Goal: Task Accomplishment & Management: Use online tool/utility

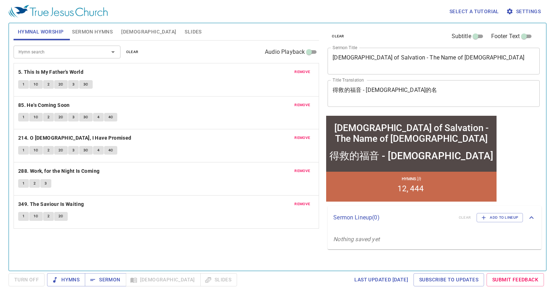
click at [306, 70] on span "remove" at bounding box center [303, 72] width 16 height 6
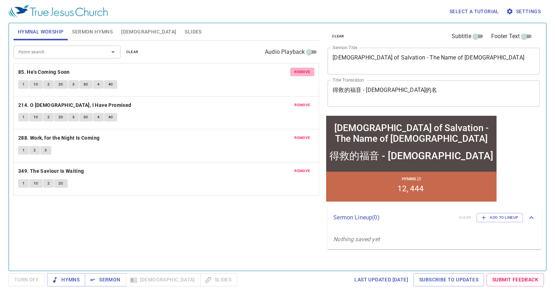
click at [306, 70] on span "remove" at bounding box center [303, 72] width 16 height 6
click at [306, 102] on span "remove" at bounding box center [303, 105] width 16 height 6
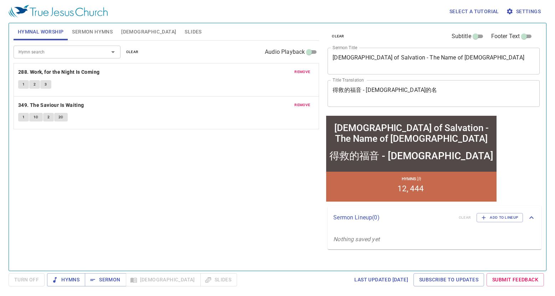
click at [306, 70] on span "remove" at bounding box center [303, 72] width 16 height 6
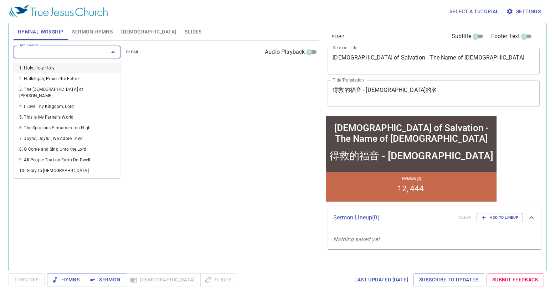
click at [62, 49] on input "Hymn search" at bounding box center [57, 52] width 82 height 8
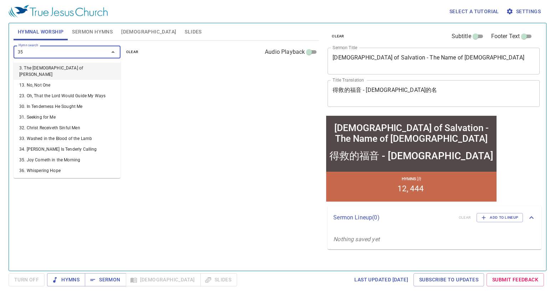
type input "354"
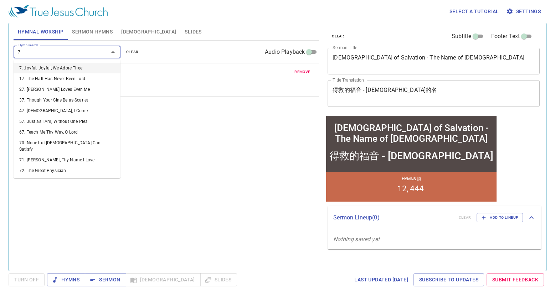
type input "79"
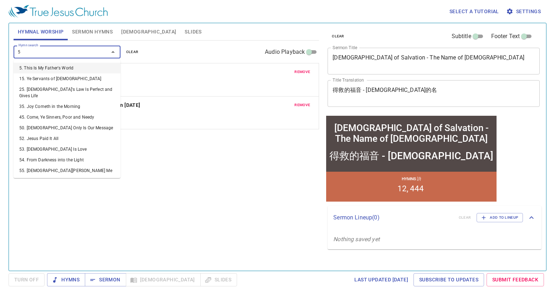
type input "50"
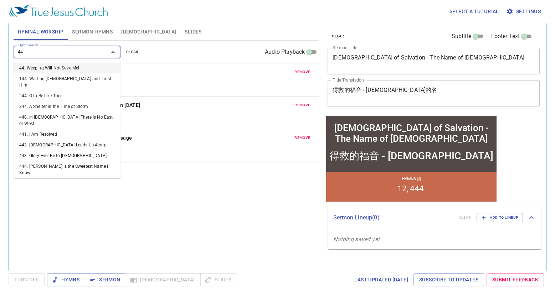
type input "449"
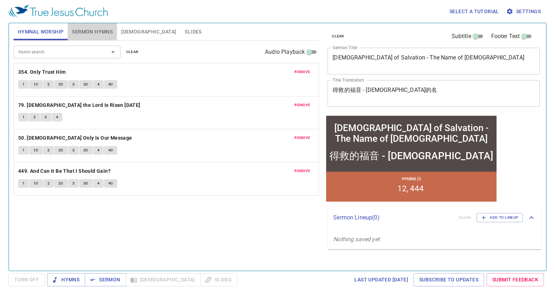
click at [100, 27] on span "Sermon Hymns" at bounding box center [92, 31] width 41 height 9
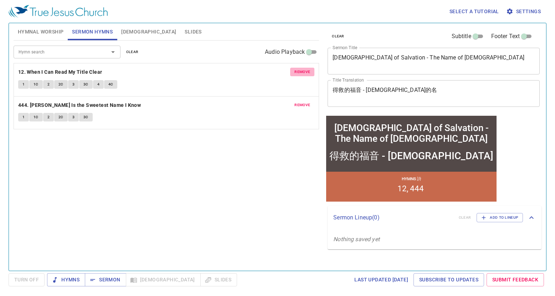
click at [308, 73] on span "remove" at bounding box center [303, 72] width 16 height 6
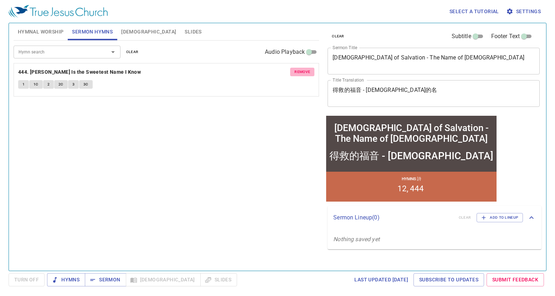
click at [308, 73] on span "remove" at bounding box center [303, 72] width 16 height 6
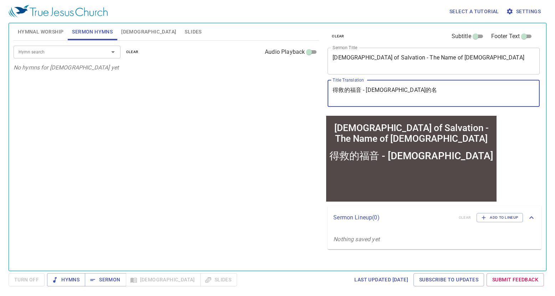
drag, startPoint x: 406, startPoint y: 91, endPoint x: 258, endPoint y: 79, distance: 148.2
click at [258, 79] on div "Hymnal Worship Sermon Hymns Bible Slides Hymn search Hymn search clear Audio Pl…" at bounding box center [278, 144] width 534 height 248
paste textarea "靜在主前 Be Still Before the Lord"
type textarea "安靜在主前 Be Still Before the Lord"
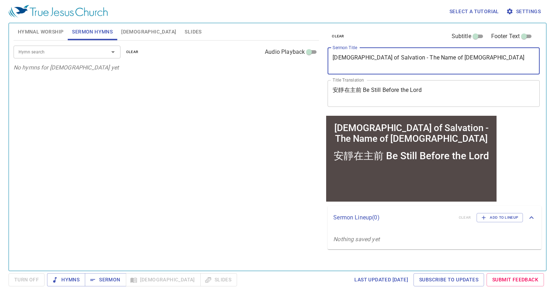
drag, startPoint x: 456, startPoint y: 56, endPoint x: 323, endPoint y: 44, distance: 133.2
click at [324, 46] on div "clear Subtitle Footer Text Sermon Title Gospel of Salvation - The Name of Jesus…" at bounding box center [433, 144] width 223 height 248
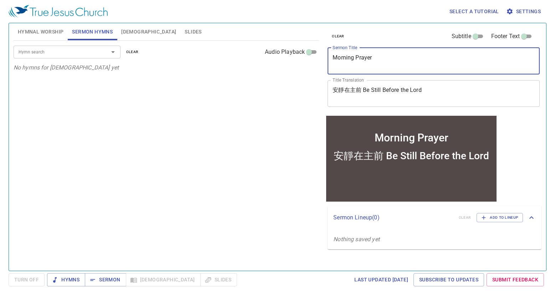
type textarea "Morning Prayer"
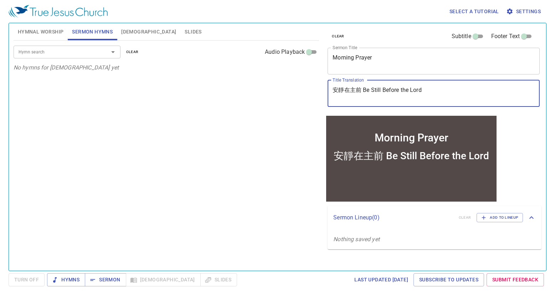
drag, startPoint x: 364, startPoint y: 89, endPoint x: 298, endPoint y: 81, distance: 66.9
click at [298, 81] on div "Hymnal Worship Sermon Hymns Bible Slides Hymn search Hymn search clear Audio Pl…" at bounding box center [278, 144] width 534 height 248
click at [408, 91] on textarea "Be Still Before the Lord" at bounding box center [434, 94] width 202 height 14
paste textarea "安靜在主前"
type textarea "Be Still Before the Lord 安靜在主前"
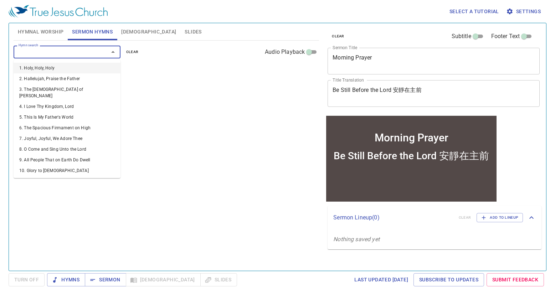
click at [72, 52] on input "Hymn search" at bounding box center [57, 52] width 82 height 8
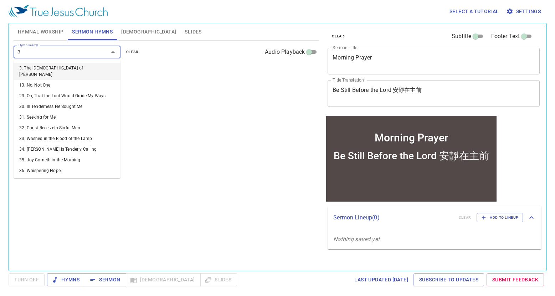
type input "36"
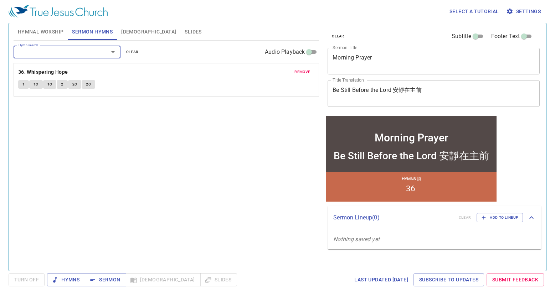
click at [381, 59] on textarea "Morning Prayer" at bounding box center [434, 61] width 202 height 14
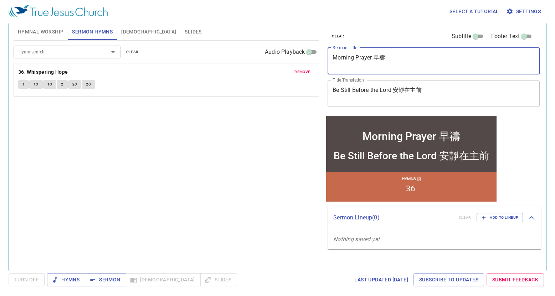
type textarea "Morning Prayer 早禱"
click at [517, 145] on div "clear Subtitle Footer Text Sermon Title Morning Prayer 早禱 x Sermon Title Title …" at bounding box center [433, 144] width 223 height 248
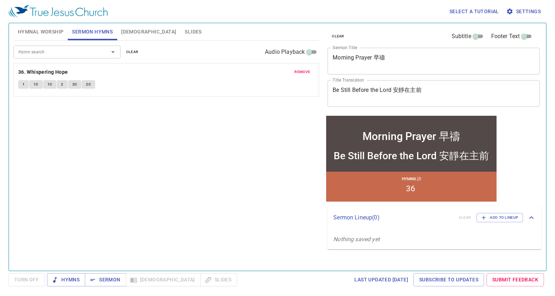
click at [150, 131] on div "Hymn search Hymn search clear Audio Playback remove 36. Whispering Hope 1 1C 1C…" at bounding box center [167, 153] width 306 height 224
click at [507, 220] on span "Add to Lineup" at bounding box center [500, 218] width 37 height 6
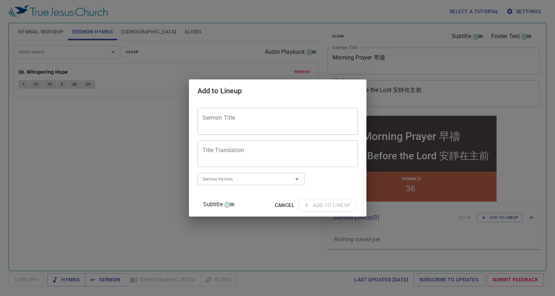
click at [274, 121] on textarea "Sermon Title" at bounding box center [278, 122] width 151 height 14
paste textarea "[DEMOGRAPHIC_DATA] Came to Fulfill the Law [DEMOGRAPHIC_DATA]乃是要成全律法"
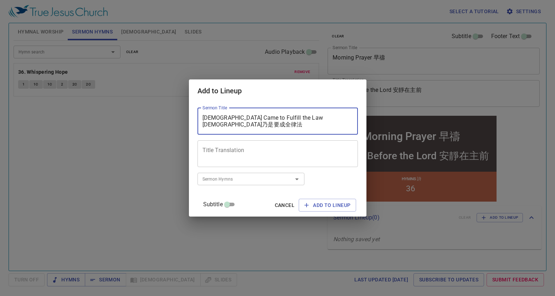
drag, startPoint x: 288, startPoint y: 117, endPoint x: 345, endPoint y: 119, distance: 57.5
click at [345, 119] on div "Christ Came to Fulfill the Law 基督乃是要成全律法 Sermon Title" at bounding box center [278, 121] width 161 height 27
type textarea "Christ Came to Fulfill the Law"
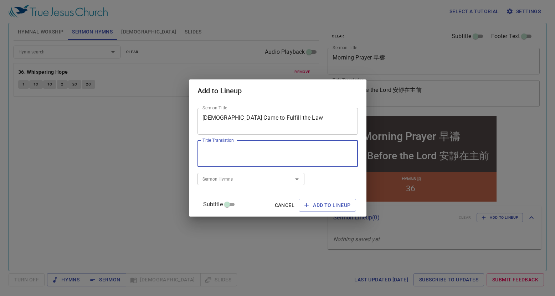
click at [263, 151] on textarea "Title Translation" at bounding box center [278, 154] width 151 height 14
paste textarea "基督乃是要成全律法"
type textarea "基督乃是要成全律法"
click at [250, 182] on input "Sermon Hymns" at bounding box center [241, 179] width 82 height 8
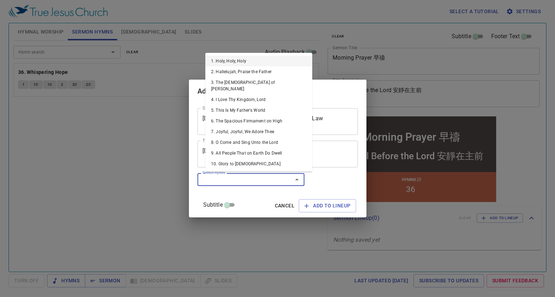
type input "3"
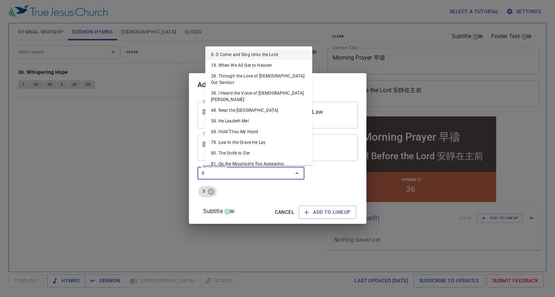
type input "88"
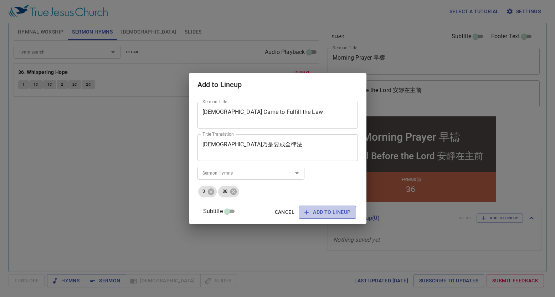
click at [313, 210] on span "Add to Lineup" at bounding box center [328, 212] width 46 height 9
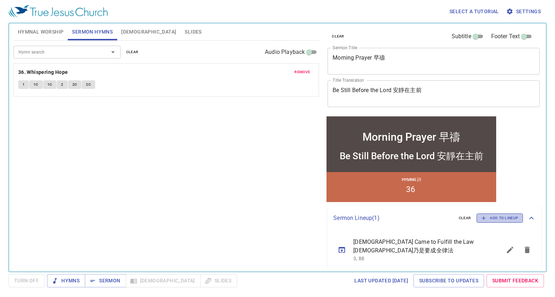
click at [508, 217] on span "Add to Lineup" at bounding box center [500, 218] width 37 height 6
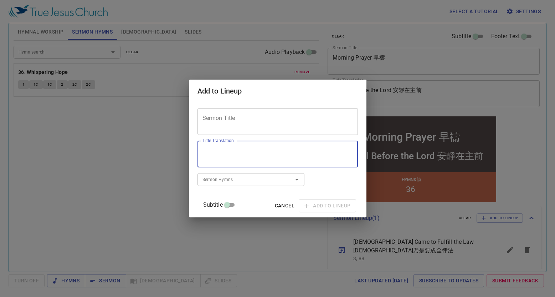
click at [236, 148] on textarea "Title Translation" at bounding box center [278, 154] width 151 height 14
paste textarea "智慧人的冠冕是財富 The crown of the wise is their riches"
drag, startPoint x: 264, startPoint y: 152, endPoint x: 280, endPoint y: 164, distance: 20.0
click at [280, 164] on div "智慧人的冠冕是財富 The crown of the wise is their riches Title Translation" at bounding box center [278, 154] width 161 height 27
type textarea "智慧人的冠冕是財富"
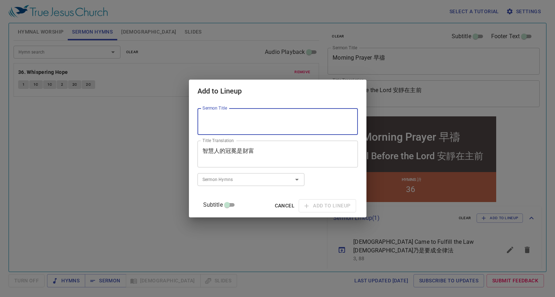
click at [234, 120] on textarea "Sermon Title" at bounding box center [278, 122] width 151 height 14
paste textarea "The crown of the wise is their riches"
click at [224, 120] on textarea "The crown of the wise is their riches" at bounding box center [278, 122] width 151 height 14
type textarea "The Crown Of The Wise Is Their Riches"
click at [268, 184] on div "Sermon Hymns" at bounding box center [251, 179] width 107 height 12
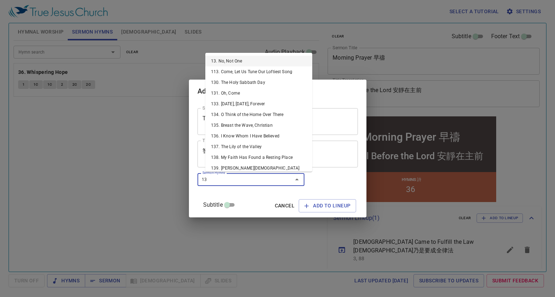
type input "130"
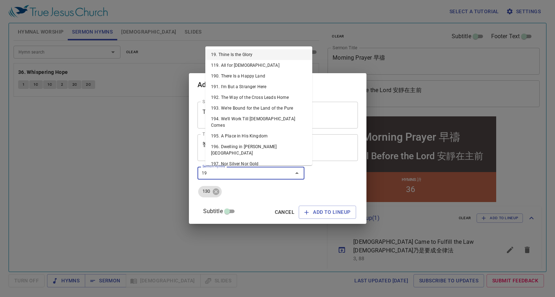
type input "197"
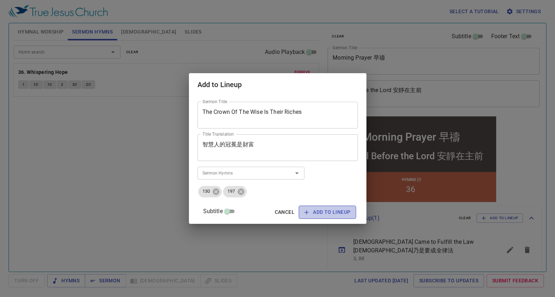
click at [308, 209] on span "Add to Lineup" at bounding box center [328, 212] width 46 height 9
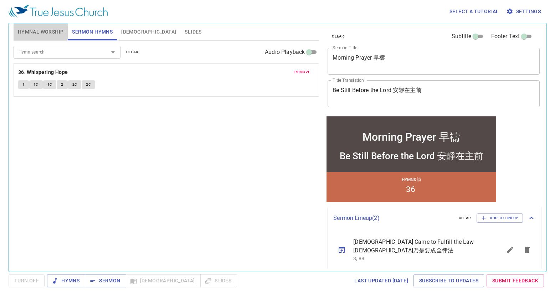
click at [32, 31] on span "Hymnal Worship" at bounding box center [41, 31] width 46 height 9
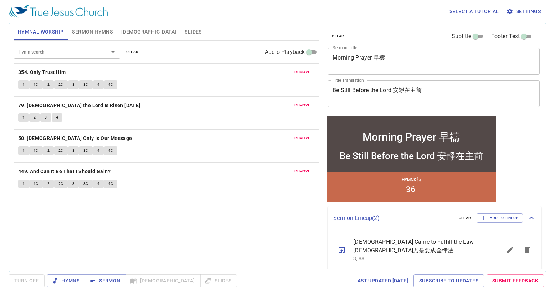
click at [185, 31] on span "Slides" at bounding box center [193, 31] width 17 height 9
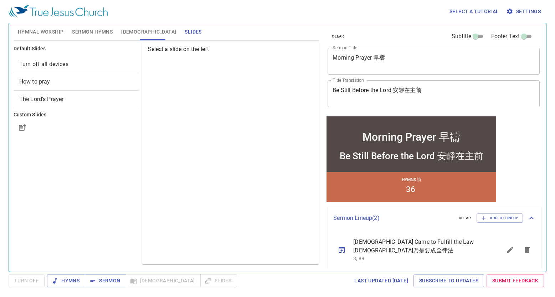
click at [46, 65] on span "Turn off all devices" at bounding box center [43, 64] width 49 height 7
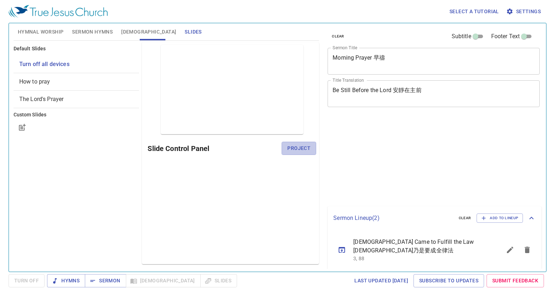
click at [306, 146] on span "Project" at bounding box center [299, 148] width 23 height 9
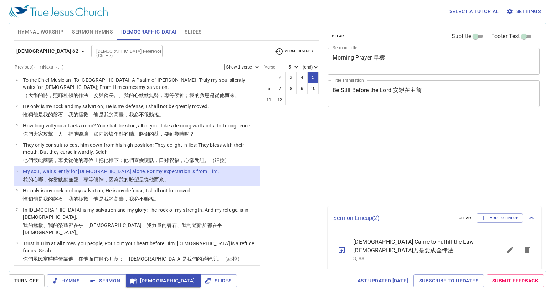
select select "5"
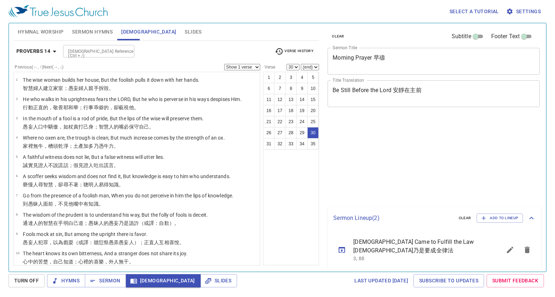
select select "30"
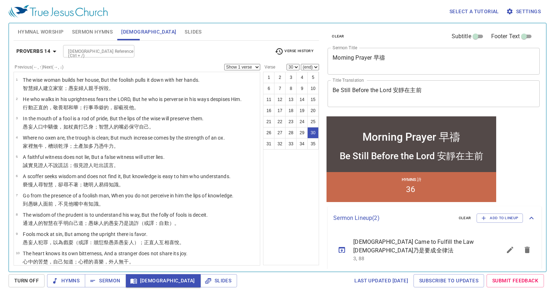
scroll to position [475, 0]
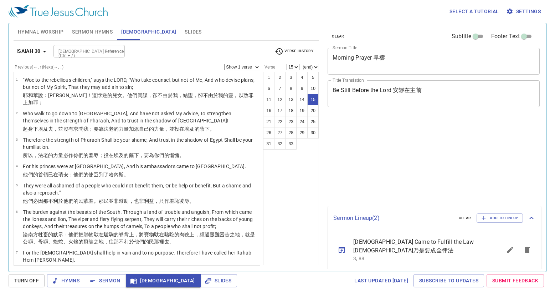
select select "15"
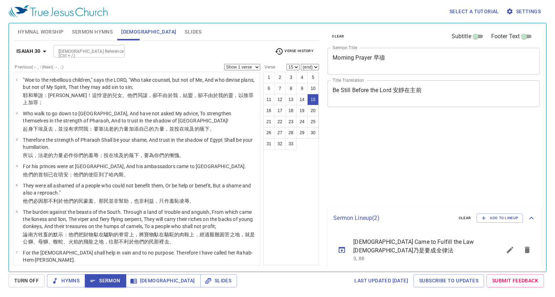
select select "15"
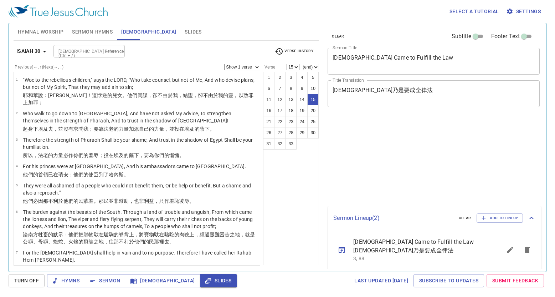
select select "15"
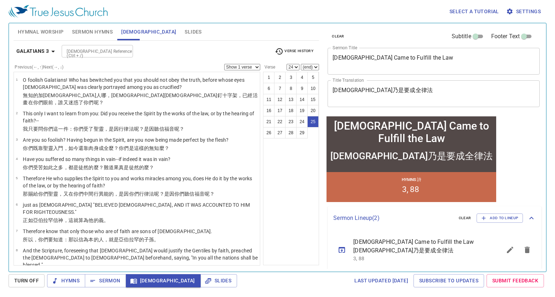
select select "25"
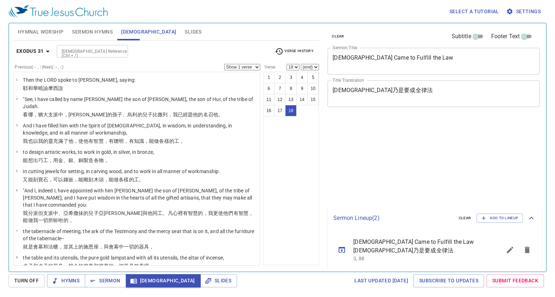
select select "18"
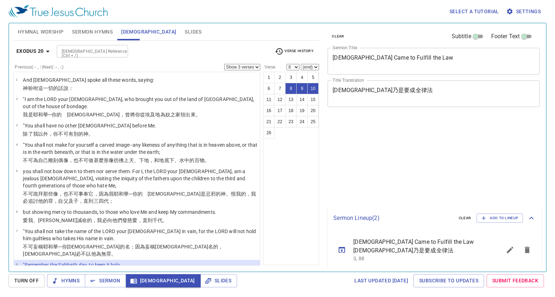
select select "3"
select select "8"
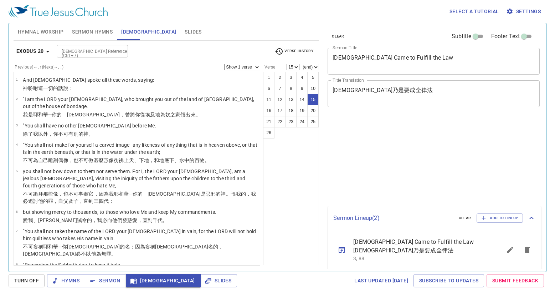
select select "15"
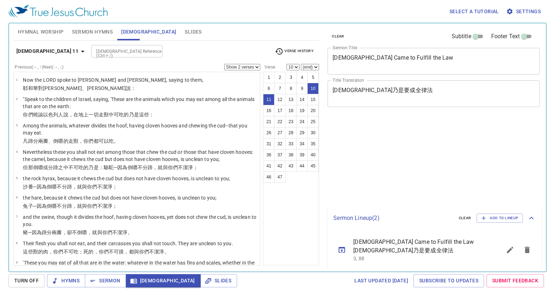
select select "2"
select select "10"
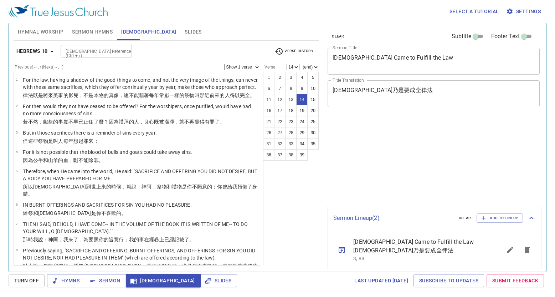
select select "14"
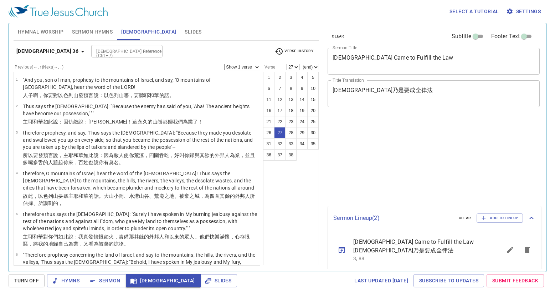
select select "27"
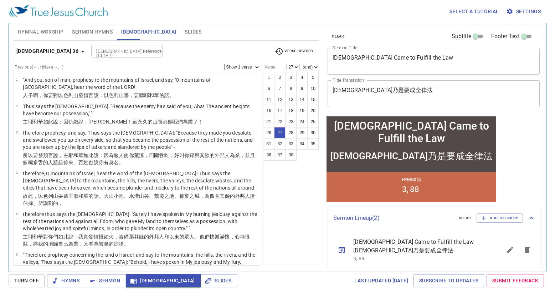
scroll to position [672, 0]
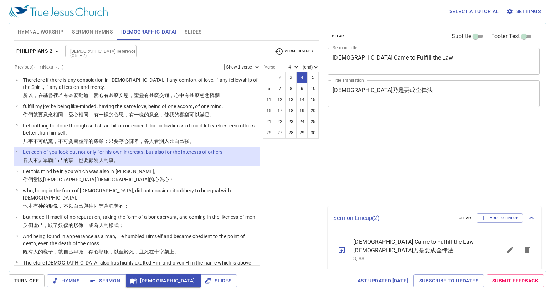
select select "4"
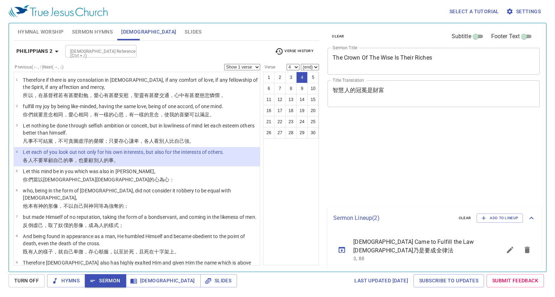
select select "4"
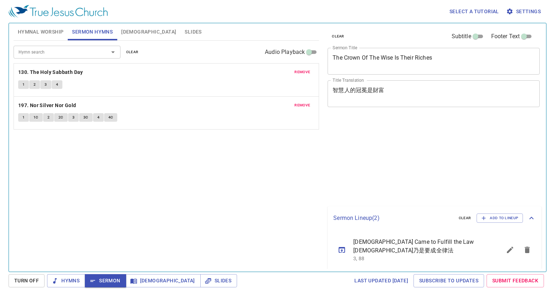
select select "4"
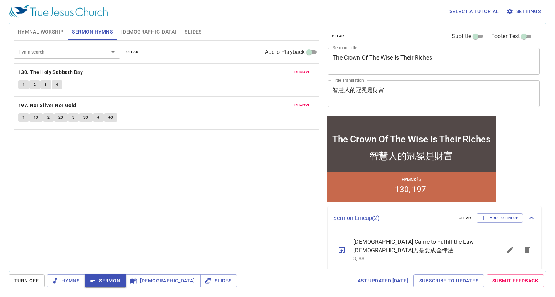
click at [128, 29] on span "Bible" at bounding box center [148, 31] width 55 height 9
click at [123, 31] on span "Bible" at bounding box center [148, 31] width 55 height 9
click at [126, 32] on span "Bible" at bounding box center [148, 31] width 55 height 9
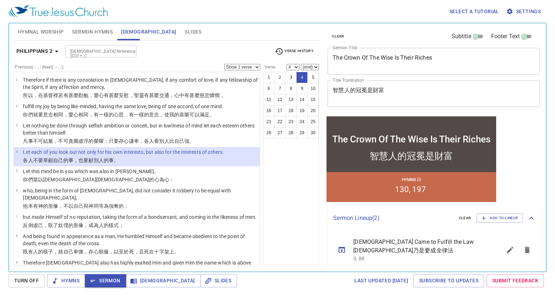
click at [48, 48] on b "Philippians 2" at bounding box center [34, 51] width 36 height 9
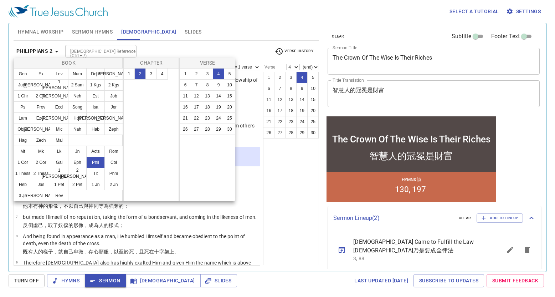
scroll to position [38, 0]
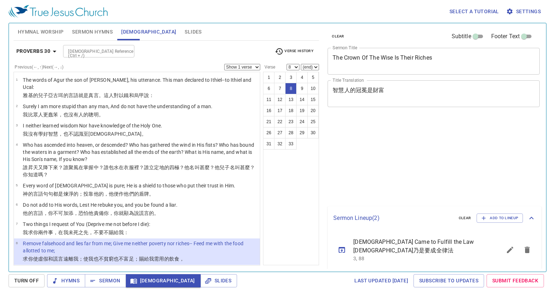
select select "8"
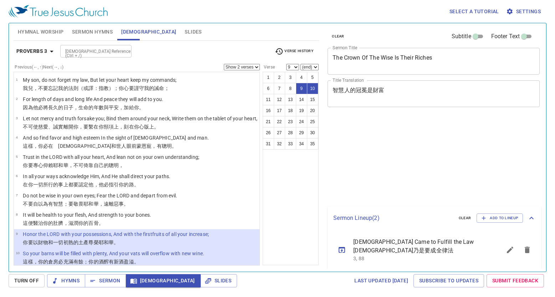
select select "2"
select select "9"
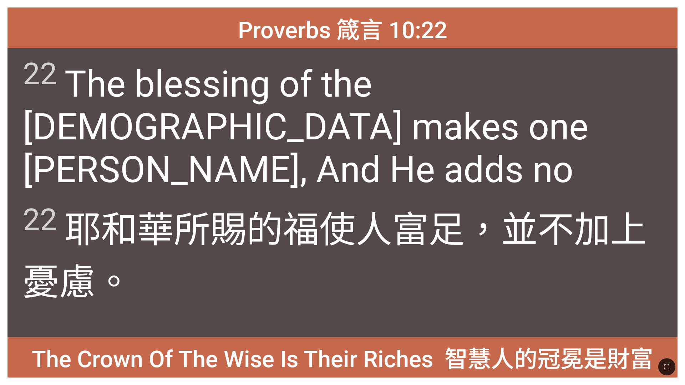
click at [193, 364] on div at bounding box center [342, 367] width 685 height 36
